Goal: Feedback & Contribution: Leave review/rating

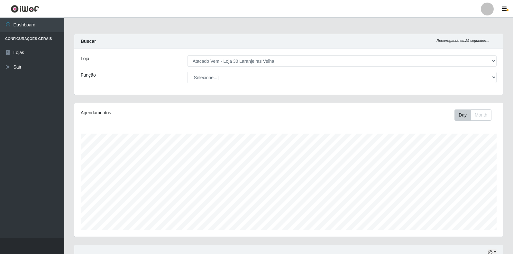
select select "495"
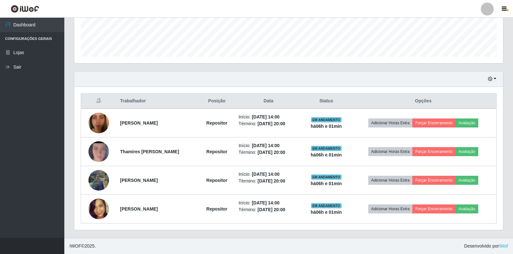
scroll to position [133, 429]
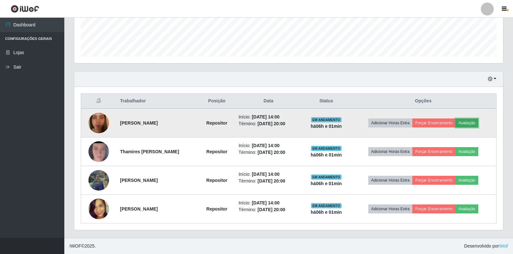
click at [468, 125] on button "Avaliação" at bounding box center [466, 122] width 23 height 9
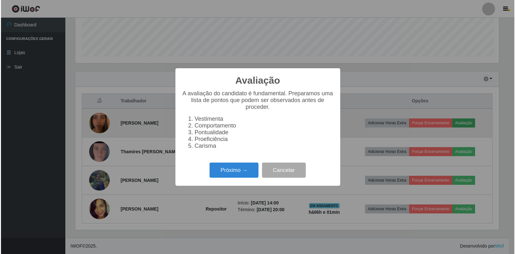
scroll to position [133, 425]
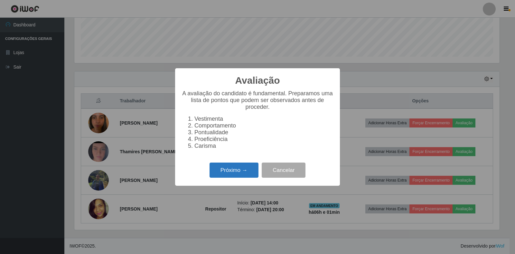
click at [230, 175] on button "Próximo →" at bounding box center [233, 169] width 49 height 15
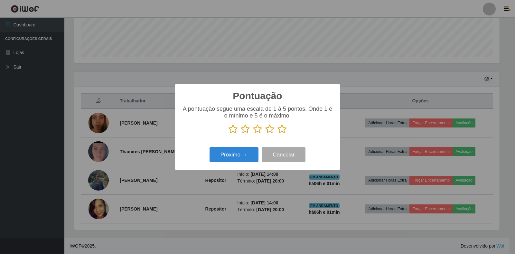
scroll to position [321507, 321216]
click at [279, 130] on icon at bounding box center [281, 129] width 9 height 10
click at [277, 134] on input "radio" at bounding box center [277, 134] width 0 height 0
click at [221, 159] on button "Próximo →" at bounding box center [233, 154] width 49 height 15
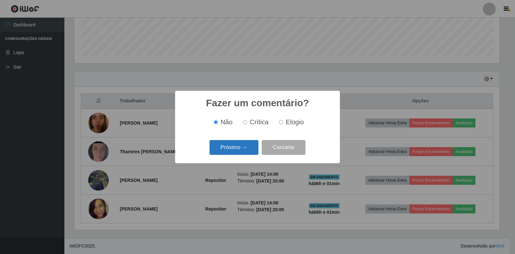
click at [219, 149] on button "Próximo →" at bounding box center [233, 147] width 49 height 15
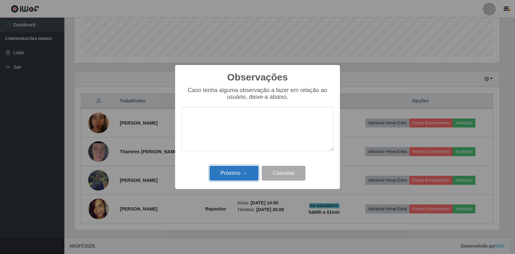
click at [233, 172] on button "Próximo →" at bounding box center [233, 173] width 49 height 15
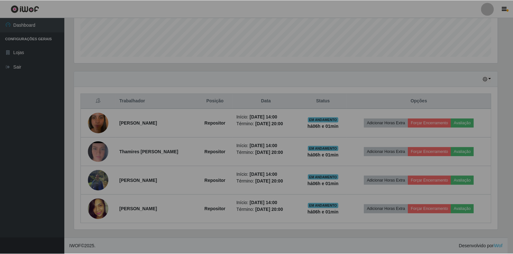
scroll to position [133, 429]
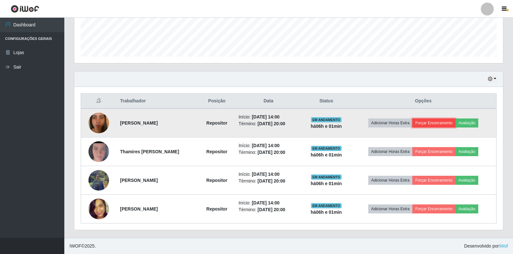
click at [426, 122] on button "Forçar Encerramento" at bounding box center [433, 122] width 43 height 9
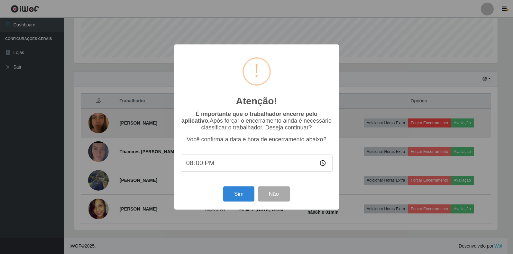
scroll to position [133, 425]
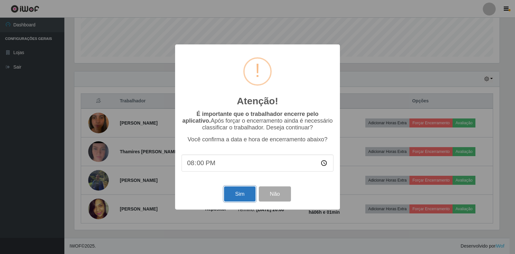
click at [243, 194] on button "Sim" at bounding box center [239, 193] width 31 height 15
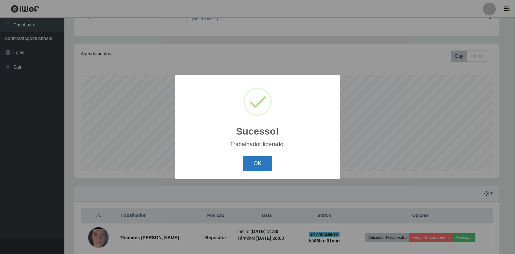
click at [256, 165] on button "OK" at bounding box center [258, 163] width 30 height 15
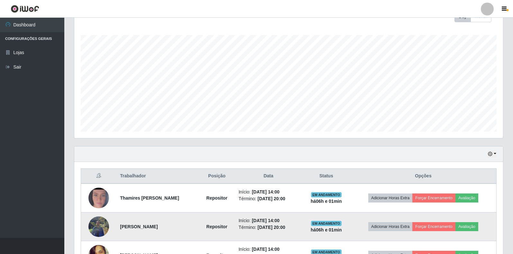
scroll to position [145, 0]
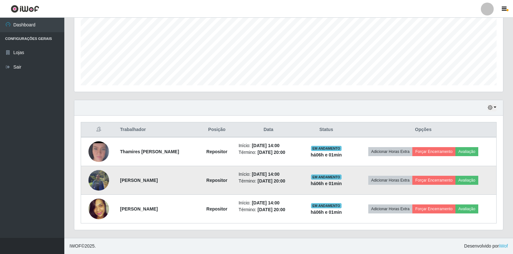
click at [469, 175] on td "Adicionar Horas Extra Forçar Encerramento Avaliação" at bounding box center [423, 180] width 146 height 29
click at [468, 178] on button "Avaliação" at bounding box center [466, 180] width 23 height 9
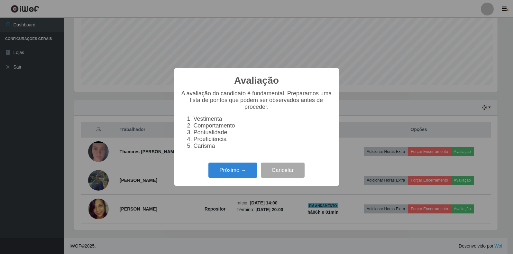
scroll to position [133, 425]
click at [286, 172] on button "Cancelar" at bounding box center [283, 169] width 44 height 15
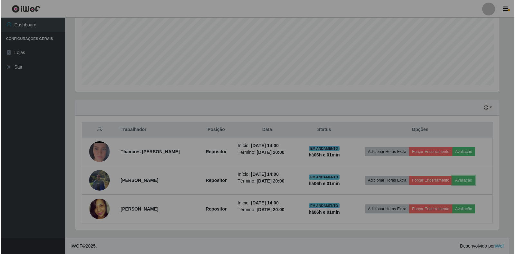
scroll to position [133, 429]
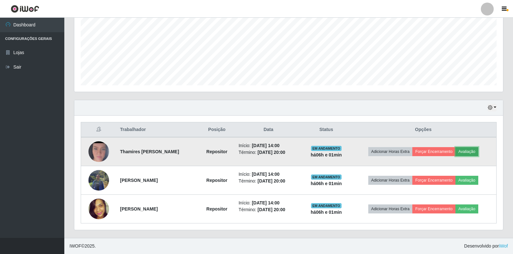
click at [466, 150] on button "Avaliação" at bounding box center [466, 151] width 23 height 9
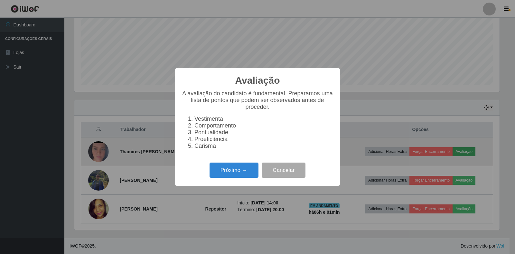
scroll to position [133, 425]
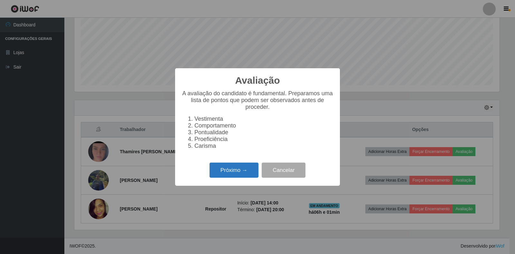
click at [223, 178] on button "Próximo →" at bounding box center [233, 169] width 49 height 15
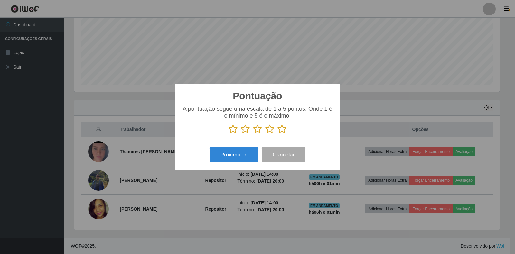
scroll to position [321507, 321216]
click at [281, 129] on icon at bounding box center [281, 129] width 9 height 10
click at [277, 134] on input "radio" at bounding box center [277, 134] width 0 height 0
click at [232, 155] on button "Próximo →" at bounding box center [233, 154] width 49 height 15
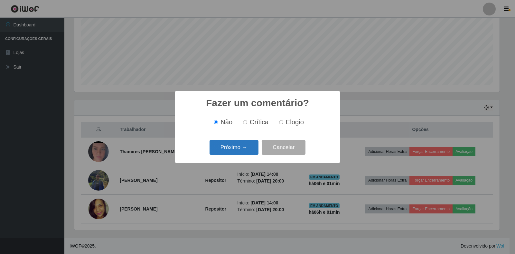
click at [229, 151] on button "Próximo →" at bounding box center [233, 147] width 49 height 15
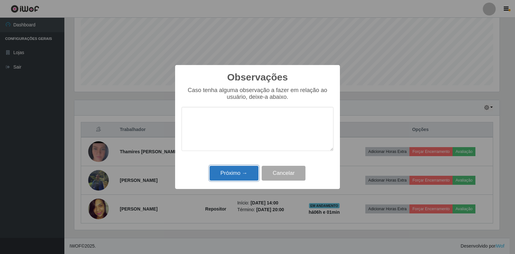
click at [220, 174] on button "Próximo →" at bounding box center [233, 173] width 49 height 15
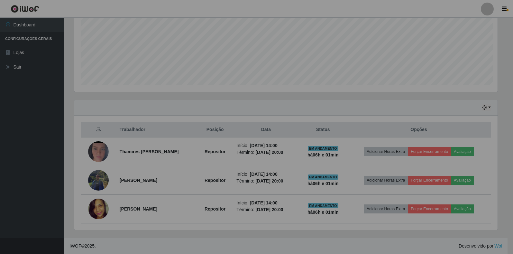
scroll to position [0, 0]
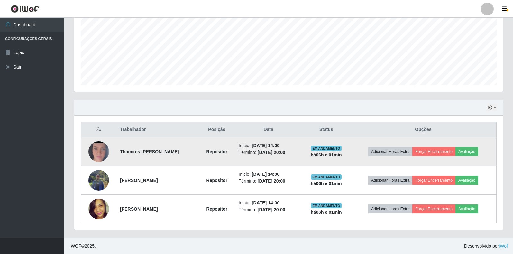
click at [424, 146] on td "Adicionar Horas Extra Forçar Encerramento Avaliação" at bounding box center [423, 151] width 146 height 29
click at [421, 150] on button "Forçar Encerramento" at bounding box center [433, 151] width 43 height 9
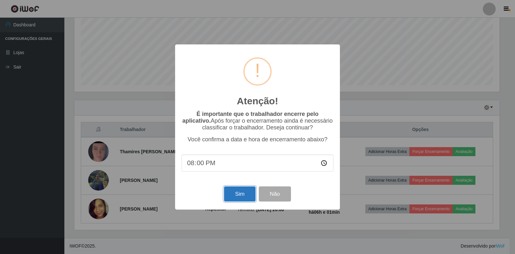
click at [235, 195] on button "Sim" at bounding box center [239, 193] width 31 height 15
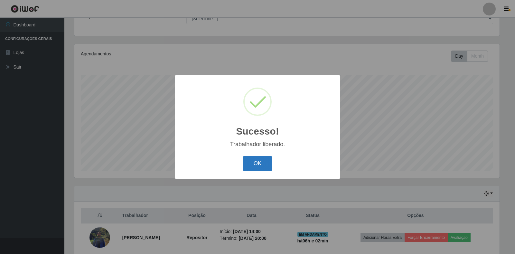
click at [263, 164] on button "OK" at bounding box center [258, 163] width 30 height 15
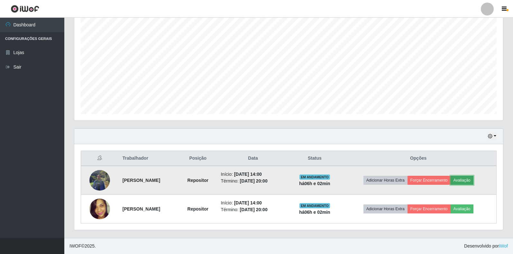
click at [468, 179] on button "Avaliação" at bounding box center [462, 180] width 23 height 9
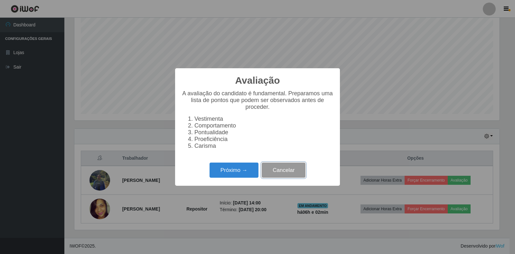
click at [283, 171] on button "Cancelar" at bounding box center [283, 169] width 44 height 15
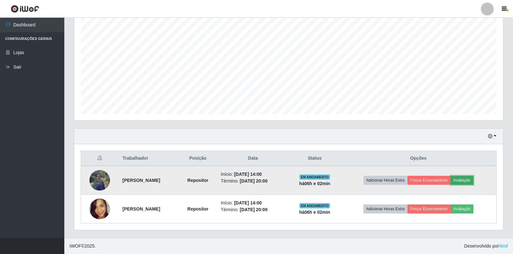
click at [473, 181] on button "Avaliação" at bounding box center [462, 180] width 23 height 9
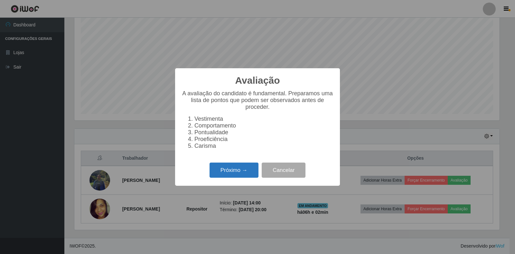
click at [242, 175] on button "Próximo →" at bounding box center [233, 169] width 49 height 15
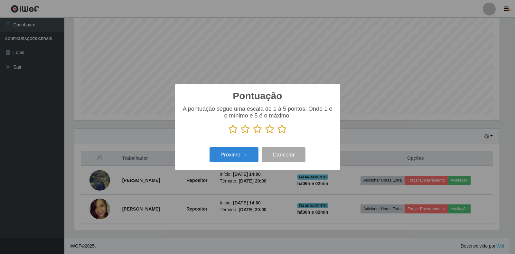
drag, startPoint x: 282, startPoint y: 129, endPoint x: 261, endPoint y: 136, distance: 22.0
click at [282, 129] on icon at bounding box center [281, 129] width 9 height 10
click at [277, 134] on input "radio" at bounding box center [277, 134] width 0 height 0
click at [228, 153] on button "Próximo →" at bounding box center [233, 154] width 49 height 15
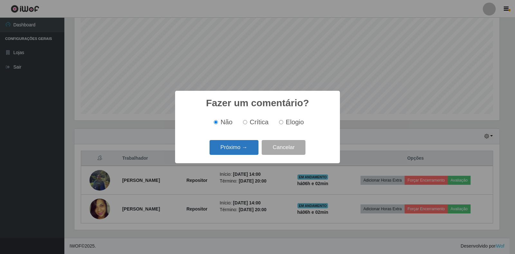
click at [228, 148] on button "Próximo →" at bounding box center [233, 147] width 49 height 15
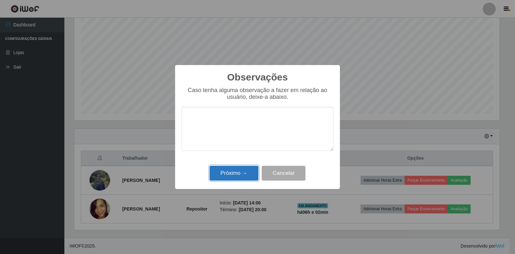
click at [234, 178] on button "Próximo →" at bounding box center [233, 173] width 49 height 15
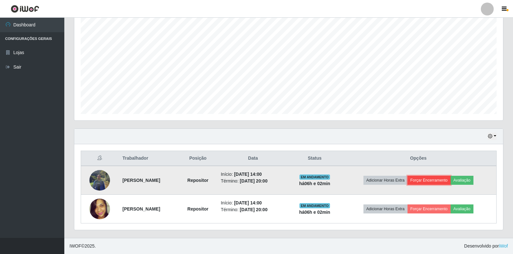
click at [434, 179] on button "Forçar Encerramento" at bounding box center [429, 180] width 43 height 9
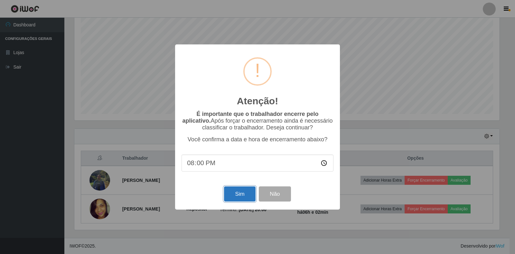
click at [231, 192] on button "Sim" at bounding box center [239, 193] width 31 height 15
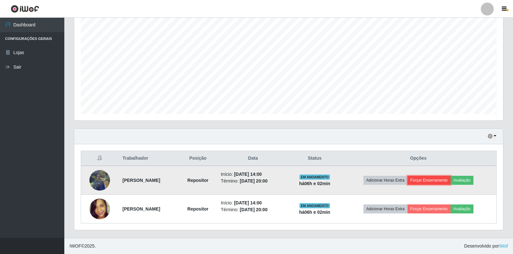
click at [448, 180] on button "Forçar Encerramento" at bounding box center [429, 180] width 43 height 9
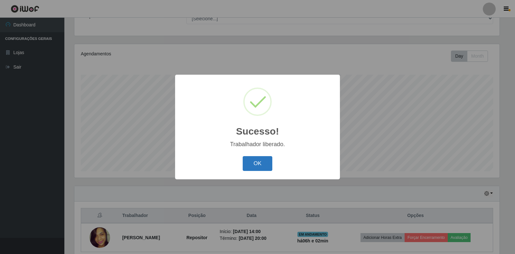
click at [251, 161] on button "OK" at bounding box center [258, 163] width 30 height 15
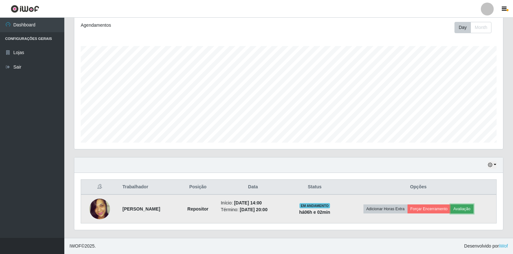
click at [473, 206] on button "Avaliação" at bounding box center [462, 208] width 23 height 9
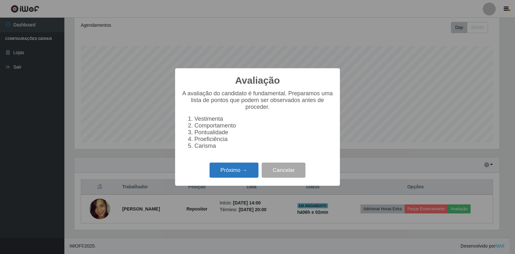
click at [241, 170] on button "Próximo →" at bounding box center [233, 169] width 49 height 15
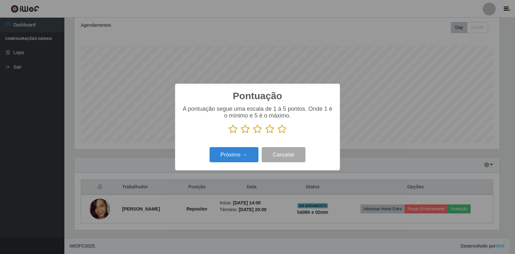
click at [281, 128] on icon at bounding box center [281, 129] width 9 height 10
click at [277, 134] on input "radio" at bounding box center [277, 134] width 0 height 0
click at [225, 153] on button "Próximo →" at bounding box center [233, 154] width 49 height 15
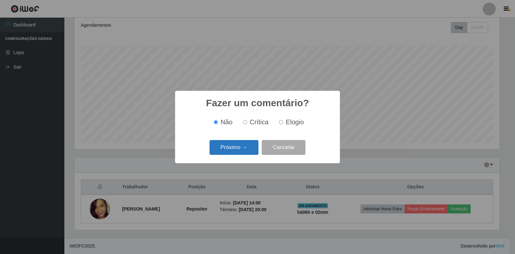
click at [233, 146] on button "Próximo →" at bounding box center [233, 147] width 49 height 15
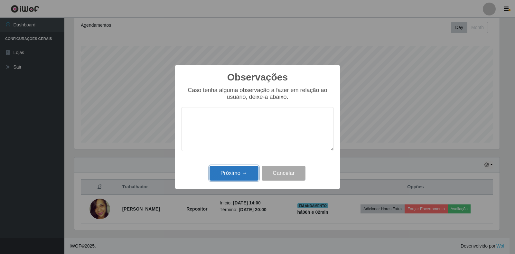
click at [234, 176] on button "Próximo →" at bounding box center [233, 173] width 49 height 15
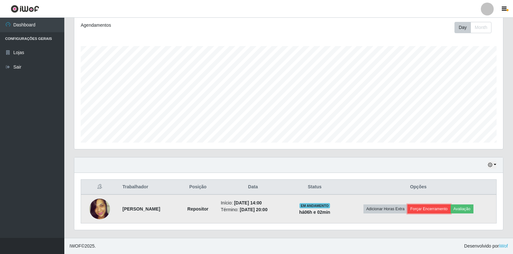
click at [441, 207] on button "Forçar Encerramento" at bounding box center [429, 208] width 43 height 9
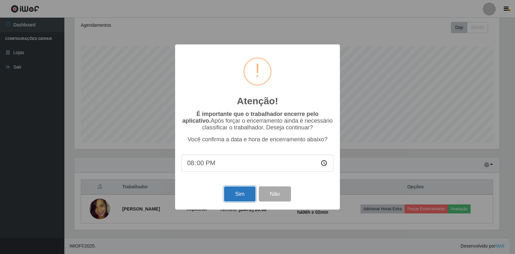
click at [246, 191] on button "Sim" at bounding box center [239, 193] width 31 height 15
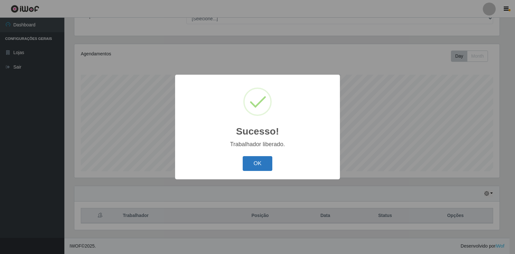
click at [251, 169] on button "OK" at bounding box center [258, 163] width 30 height 15
